Goal: Communication & Community: Answer question/provide support

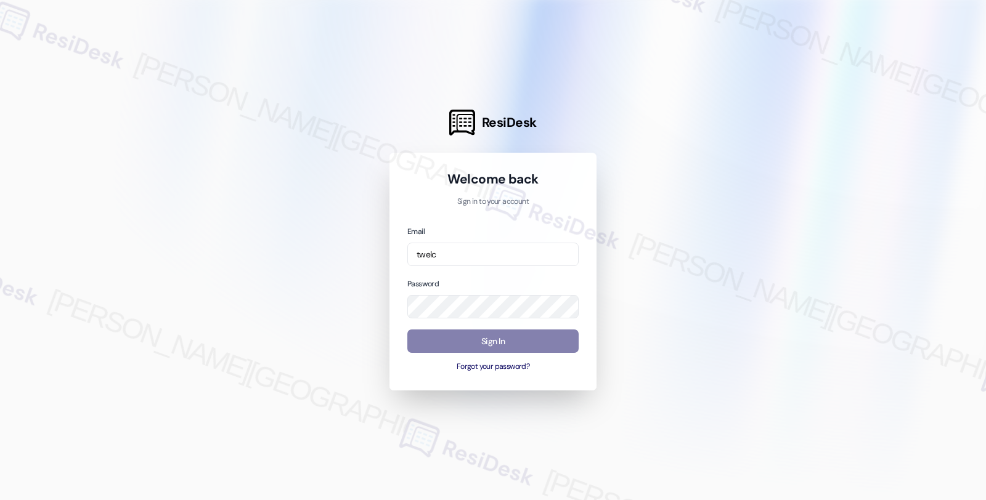
type input "twelc="
click at [442, 251] on input "email" at bounding box center [492, 255] width 171 height 24
type input "automated-surveys-twelve_rivers_management-fides.[PERSON_NAME]@twelve_rivers_[D…"
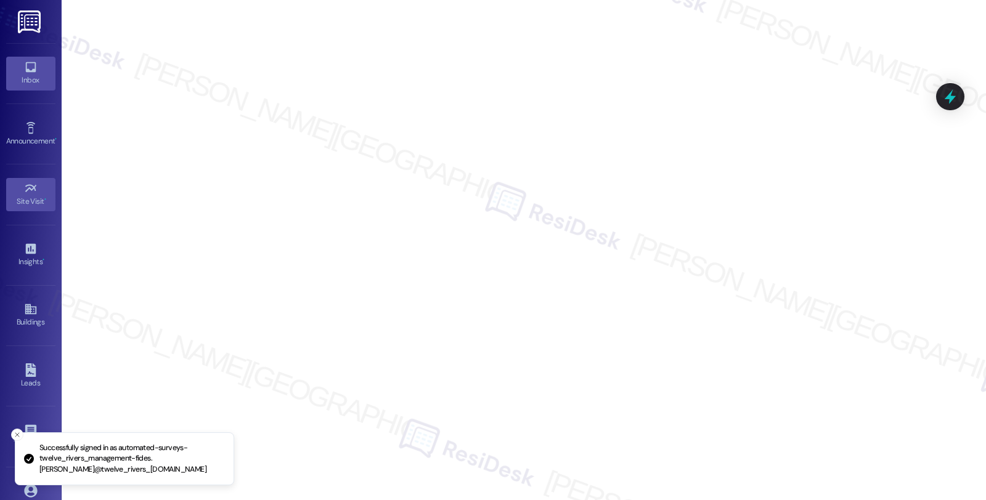
click at [35, 84] on div "Inbox" at bounding box center [31, 80] width 62 height 12
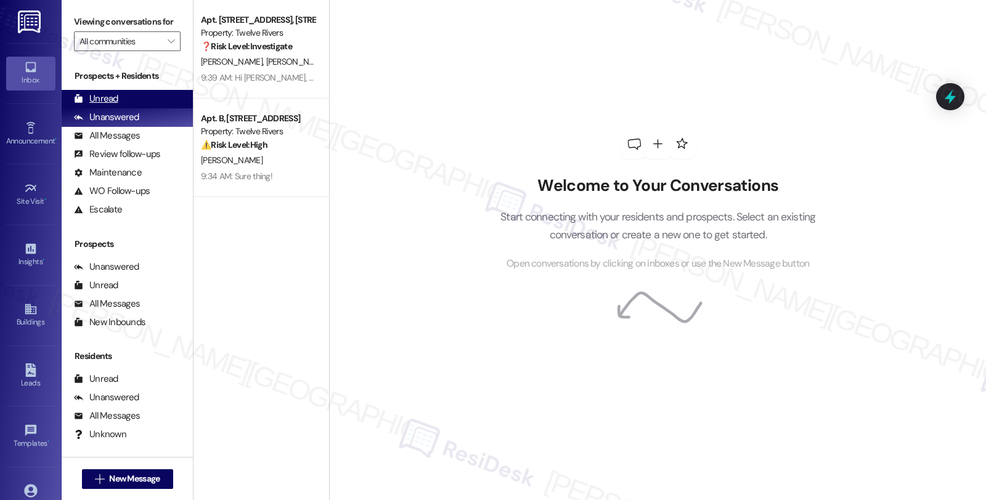
click at [106, 105] on div "Unread" at bounding box center [96, 98] width 44 height 13
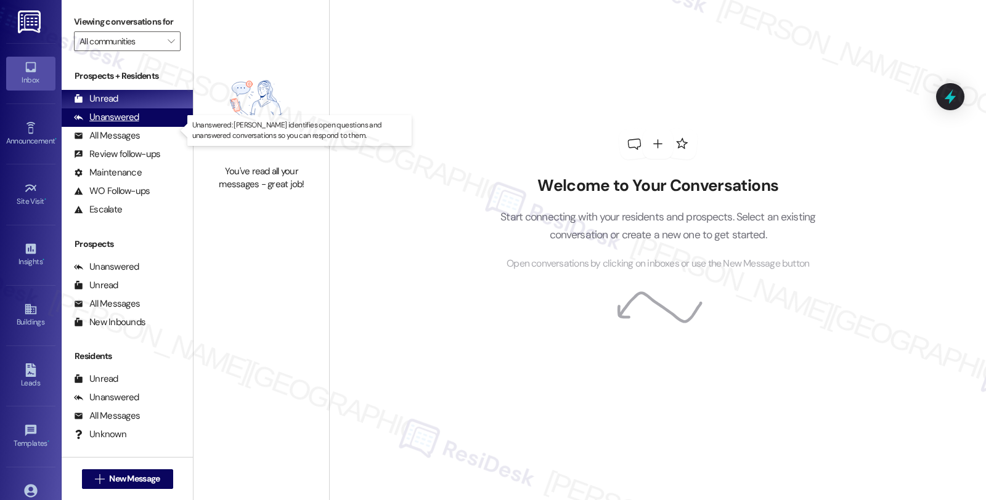
click at [120, 124] on div "Unanswered" at bounding box center [106, 117] width 65 height 13
